Goal: Information Seeking & Learning: Learn about a topic

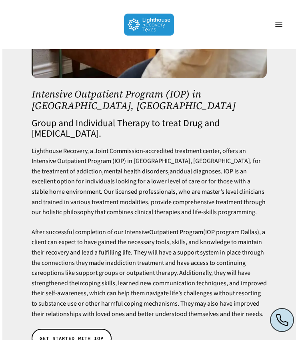
scroll to position [247, 0]
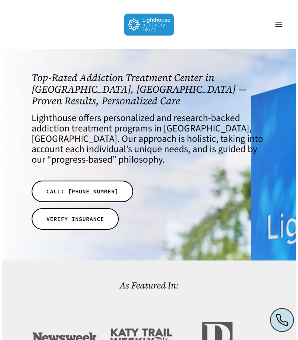
click at [279, 26] on span "Navigation Menu" at bounding box center [278, 24] width 7 height 7
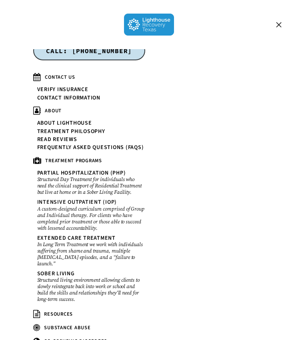
scroll to position [22, 0]
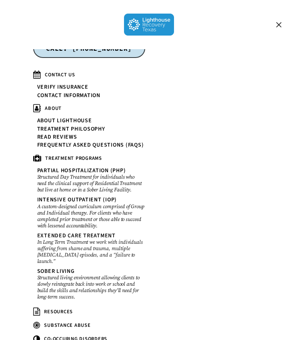
click at [83, 237] on link "Extended Care Treatment In Long Term Treatment we work with individuals sufferi…" at bounding box center [91, 250] width 108 height 34
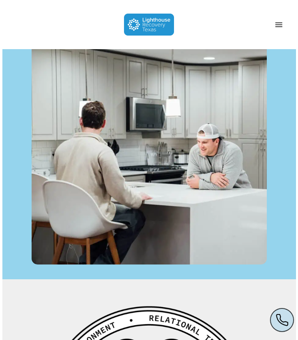
scroll to position [1508, 0]
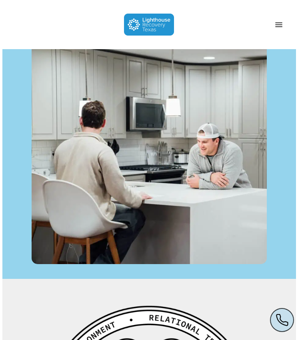
click at [276, 25] on span "Navigation Menu" at bounding box center [278, 24] width 7 height 7
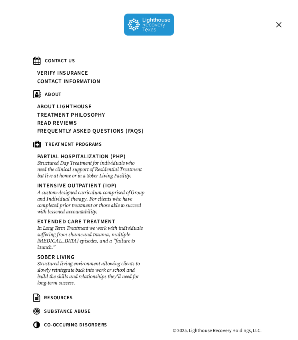
scroll to position [1638, 0]
click at [72, 105] on link "About Lighthouse" at bounding box center [64, 107] width 55 height 6
drag, startPoint x: 72, startPoint y: 105, endPoint x: 0, endPoint y: 4, distance: 123.2
click at [0, 4] on div "Hit enter to search or ESC to close Close Search Menu About About Lighthouse Me…" at bounding box center [149, 24] width 298 height 49
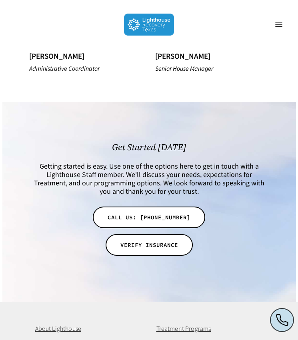
scroll to position [1745, 0]
